Goal: Task Accomplishment & Management: Complete application form

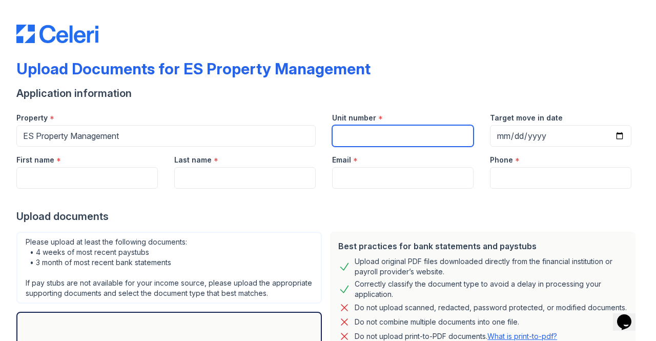
click at [358, 138] on input "Unit number" at bounding box center [402, 136] width 141 height 22
paste input "[STREET_ADDRESS]"
type input "[STREET_ADDRESS]"
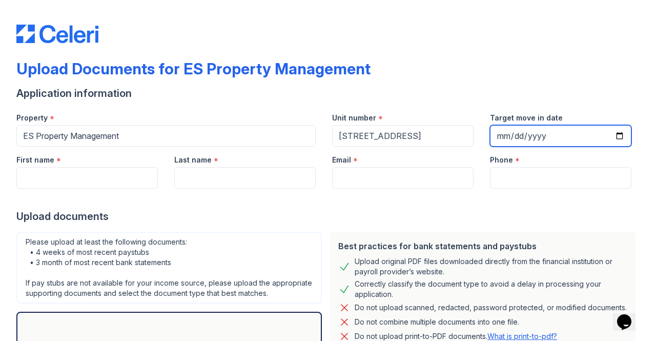
click at [518, 133] on input "Target move in date" at bounding box center [560, 136] width 141 height 22
click at [610, 136] on input "Target move in date" at bounding box center [560, 136] width 141 height 22
type input "[DATE]"
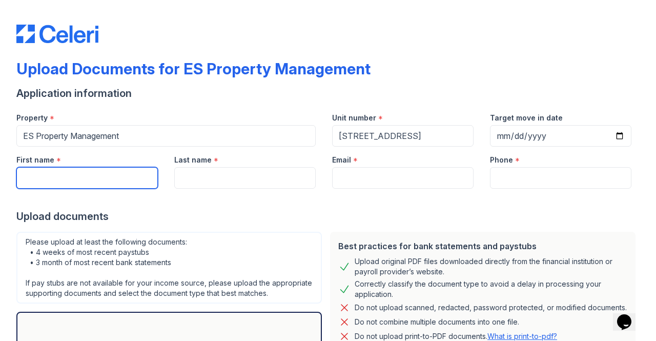
click at [82, 180] on input "First name" at bounding box center [86, 178] width 141 height 22
type input "Raegi"
type input "[PERSON_NAME]"
type input "3172631183"
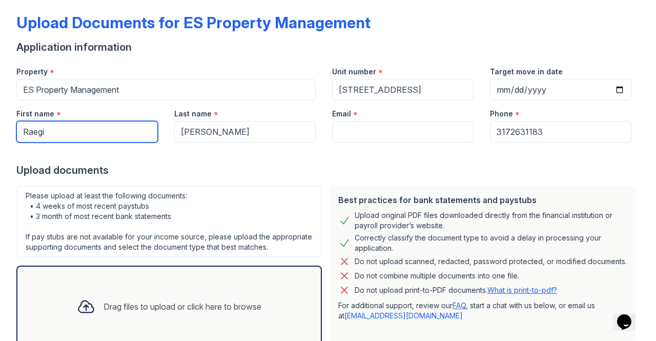
scroll to position [47, 0]
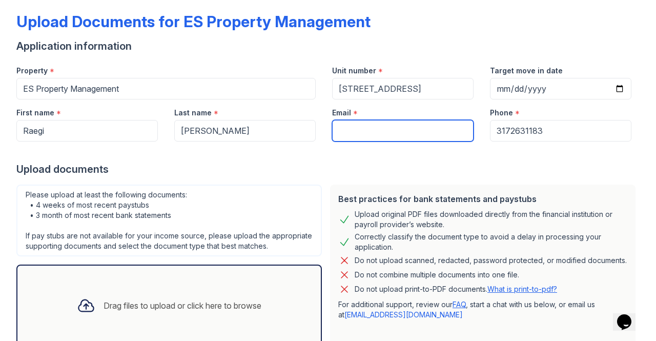
click at [351, 131] on input "Email" at bounding box center [402, 131] width 141 height 22
type input "[EMAIL_ADDRESS][DOMAIN_NAME]"
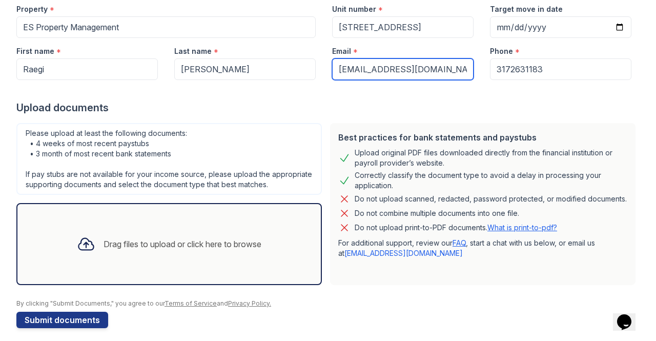
scroll to position [126, 0]
